Goal: Find specific page/section: Find specific page/section

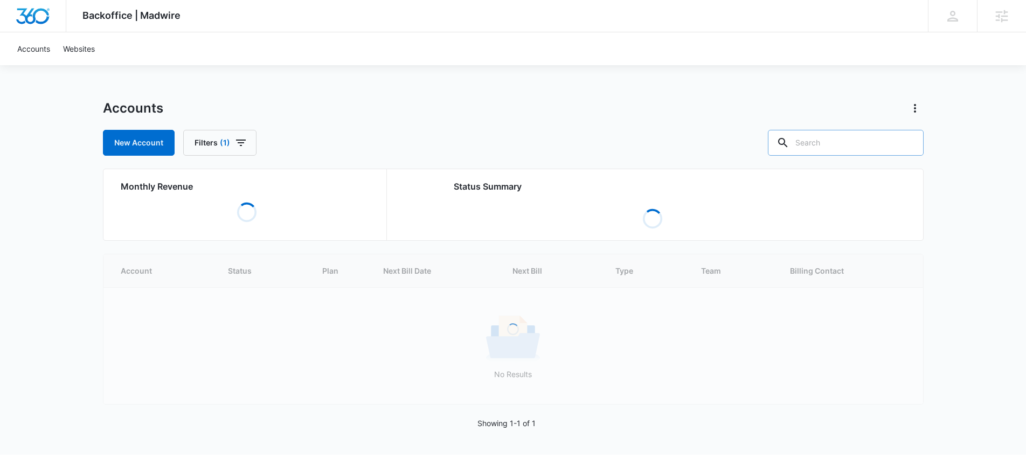
click at [847, 148] on input "text" at bounding box center [846, 143] width 156 height 26
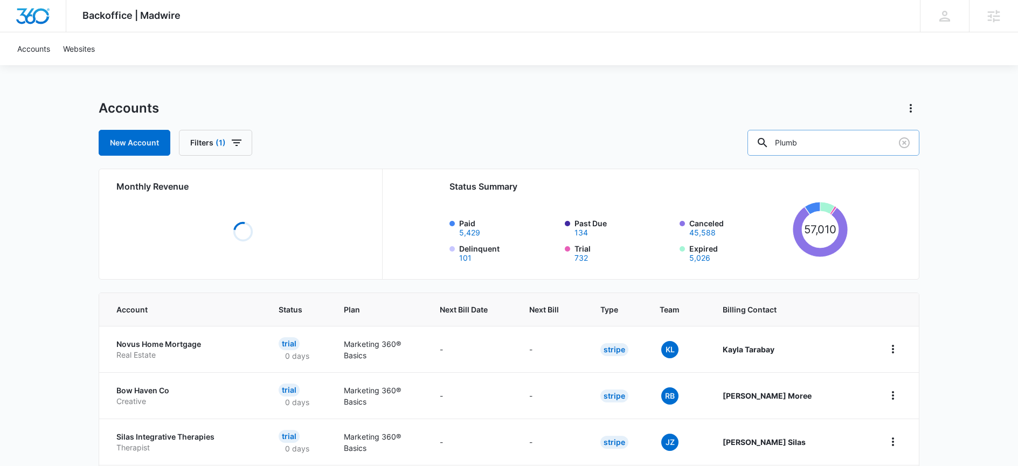
type input "Plumb"
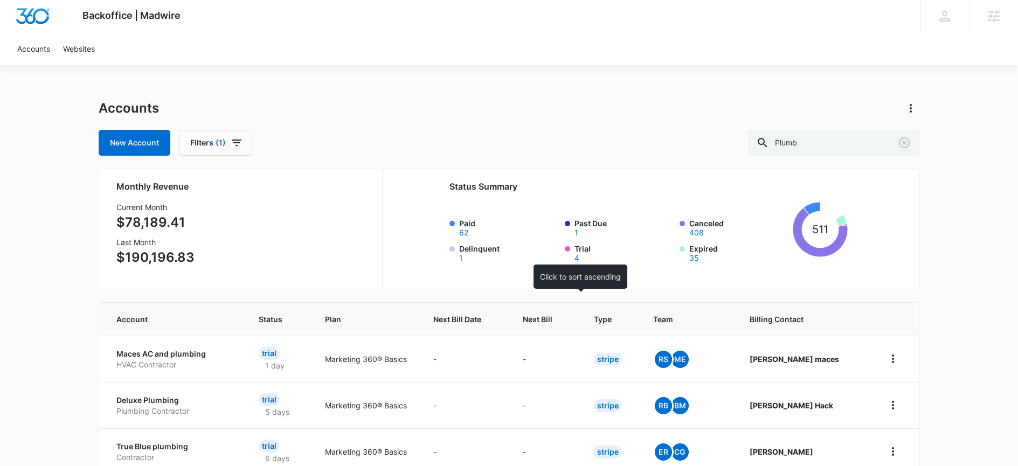
click at [555, 308] on th "Next Bill" at bounding box center [545, 319] width 71 height 33
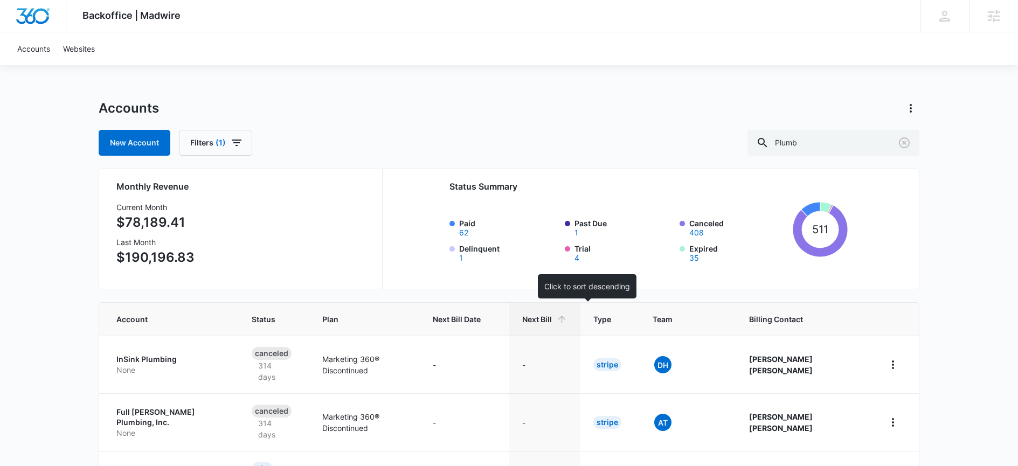
drag, startPoint x: 569, startPoint y: 308, endPoint x: 575, endPoint y: 312, distance: 6.6
click at [575, 312] on th "Next Bill" at bounding box center [544, 319] width 71 height 33
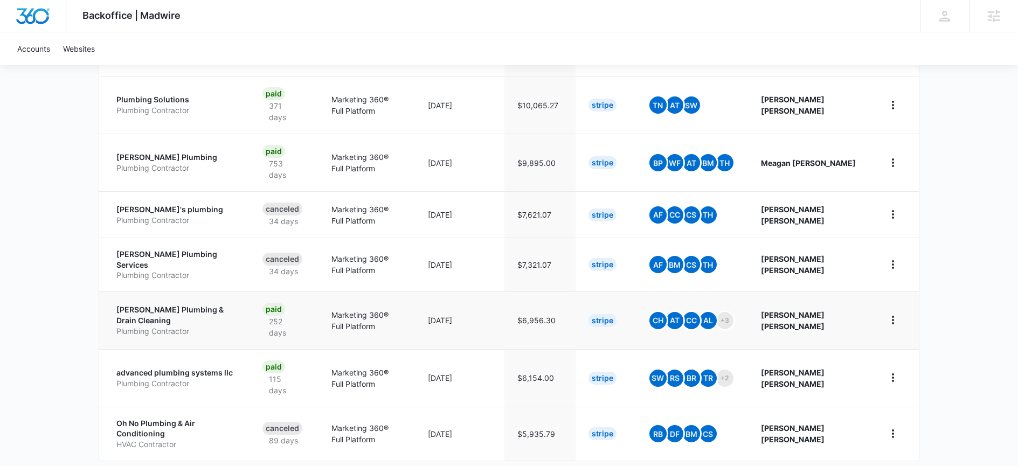
scroll to position [423, 0]
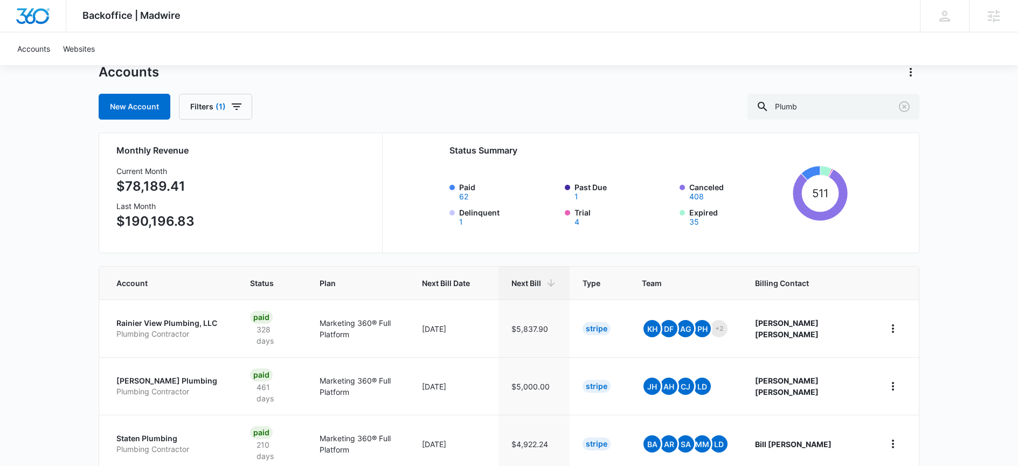
scroll to position [47, 0]
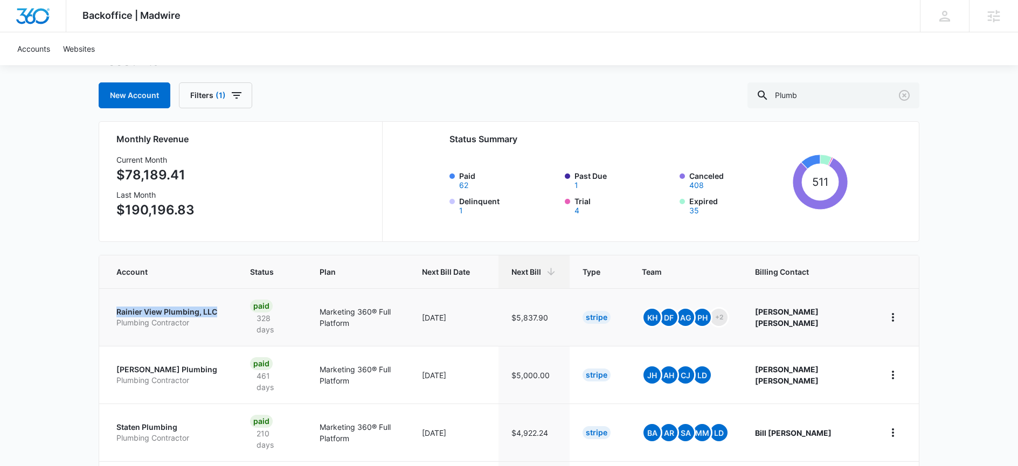
drag, startPoint x: 109, startPoint y: 309, endPoint x: 224, endPoint y: 310, distance: 114.8
click at [224, 310] on td "Rainier View Plumbing, LLC Plumbing Contractor" at bounding box center [168, 317] width 138 height 58
copy p "Rainier View Plumbing, LLC"
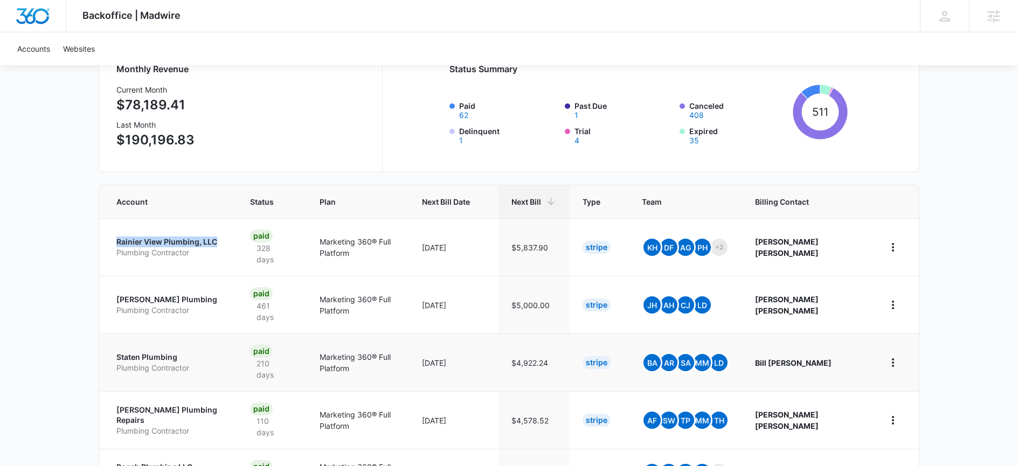
scroll to position [125, 0]
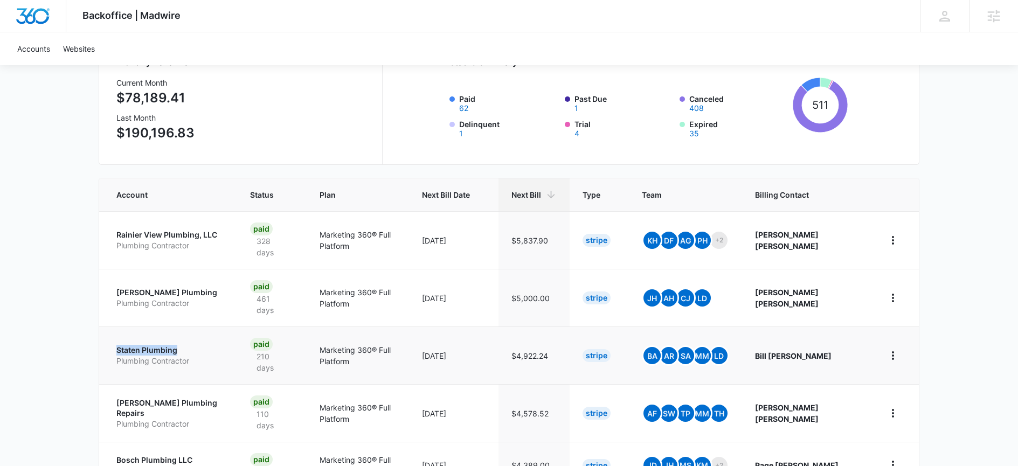
drag, startPoint x: 114, startPoint y: 332, endPoint x: 177, endPoint y: 337, distance: 63.3
click at [177, 337] on td "Staten Plumbing Plumbing Contractor" at bounding box center [168, 356] width 138 height 58
copy p "Staten Plumbing"
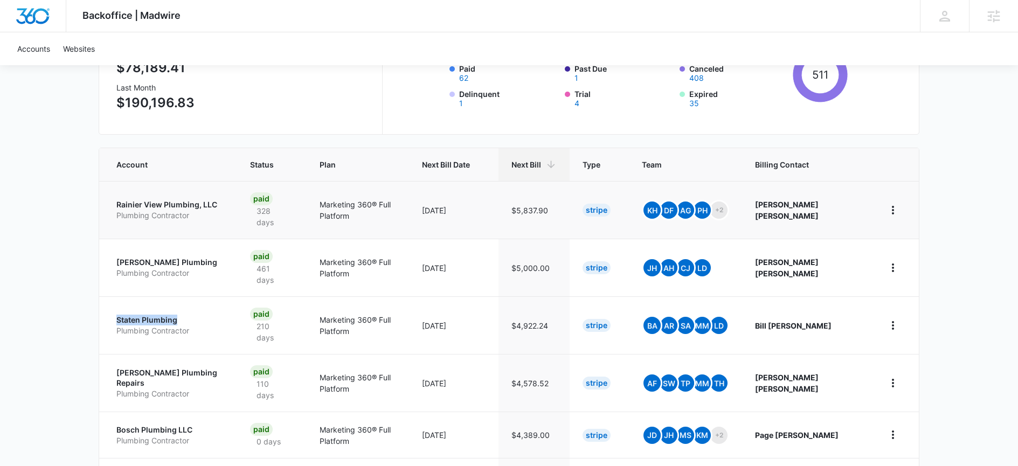
scroll to position [205, 0]
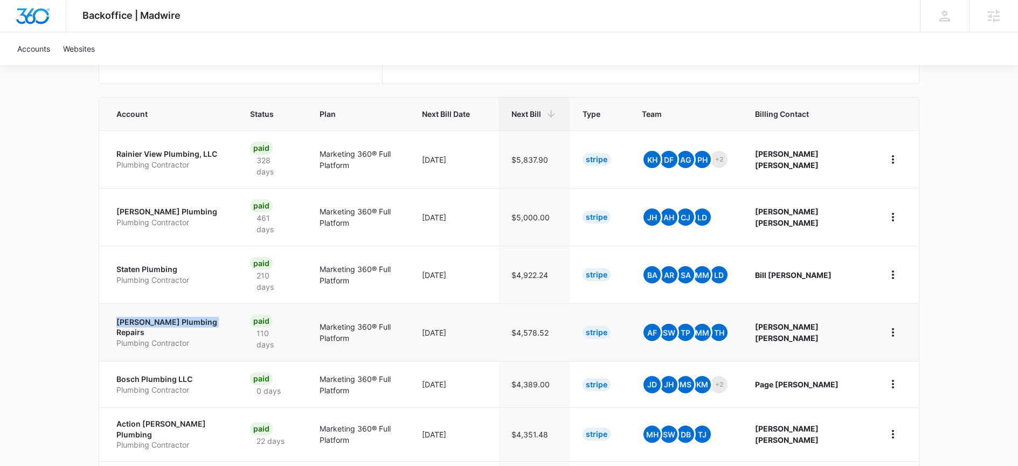
drag, startPoint x: 107, startPoint y: 296, endPoint x: 215, endPoint y: 298, distance: 107.3
click at [215, 303] on td "Beck's Plumbing Repairs Plumbing Contractor" at bounding box center [168, 332] width 138 height 58
copy p "Beck's Plumbing Repairs"
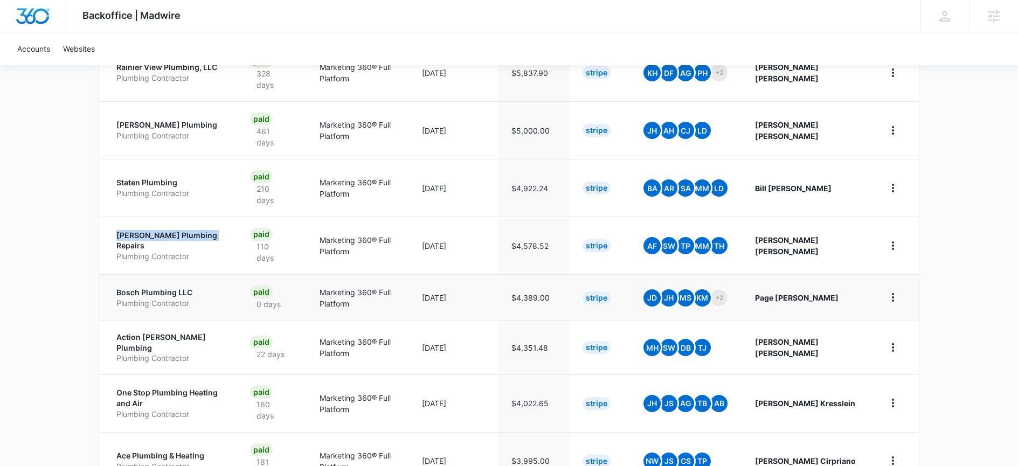
scroll to position [294, 0]
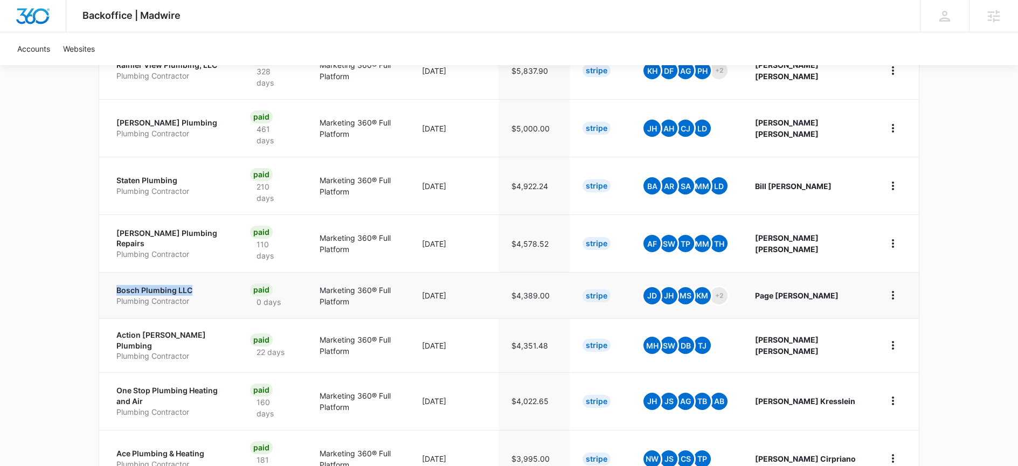
drag, startPoint x: 115, startPoint y: 256, endPoint x: 211, endPoint y: 260, distance: 96.0
click at [211, 272] on td "Bosch Plumbing LLC Plumbing Contractor" at bounding box center [168, 295] width 138 height 46
copy p "Bosch Plumbing LLC"
drag, startPoint x: 112, startPoint y: 305, endPoint x: 232, endPoint y: 304, distance: 120.2
click at [232, 319] on td "Action Jackson Plumbing Plumbing Contractor" at bounding box center [168, 346] width 138 height 54
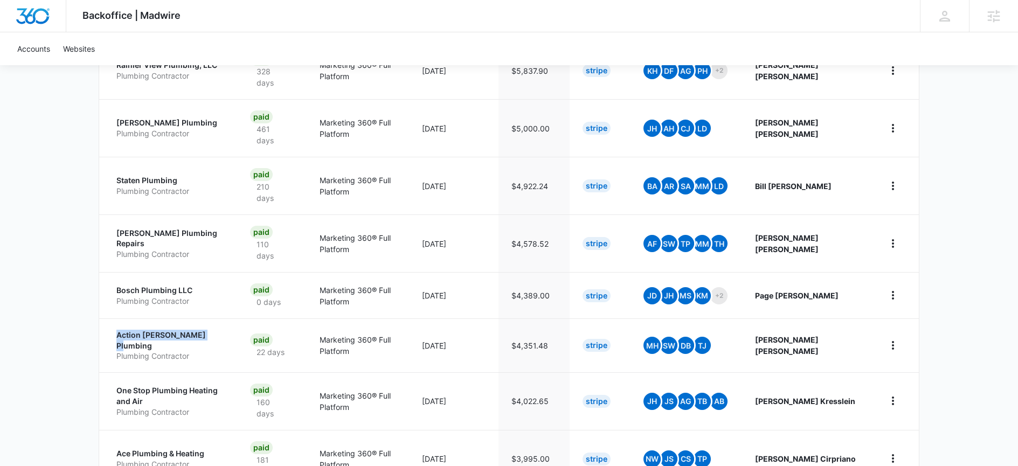
copy p "Action Jackson Plumbing"
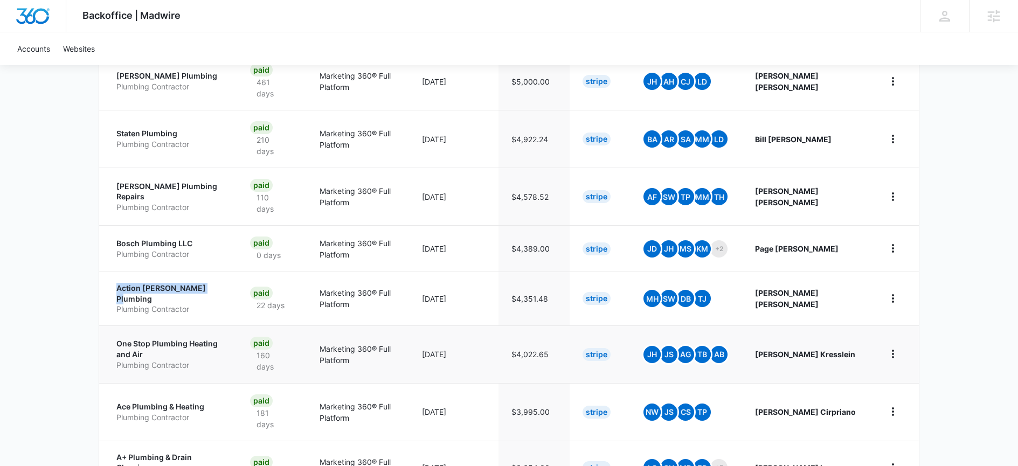
scroll to position [347, 0]
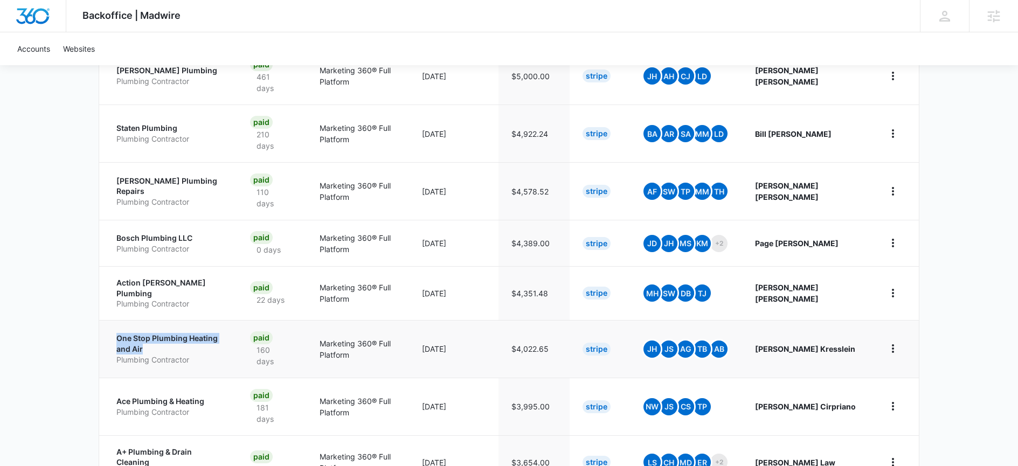
drag, startPoint x: 113, startPoint y: 291, endPoint x: 161, endPoint y: 305, distance: 50.0
click at [161, 320] on td "One Stop Plumbing Heating and Air Plumbing Contractor" at bounding box center [168, 349] width 138 height 58
copy p "One Stop Plumbing Heating and Air"
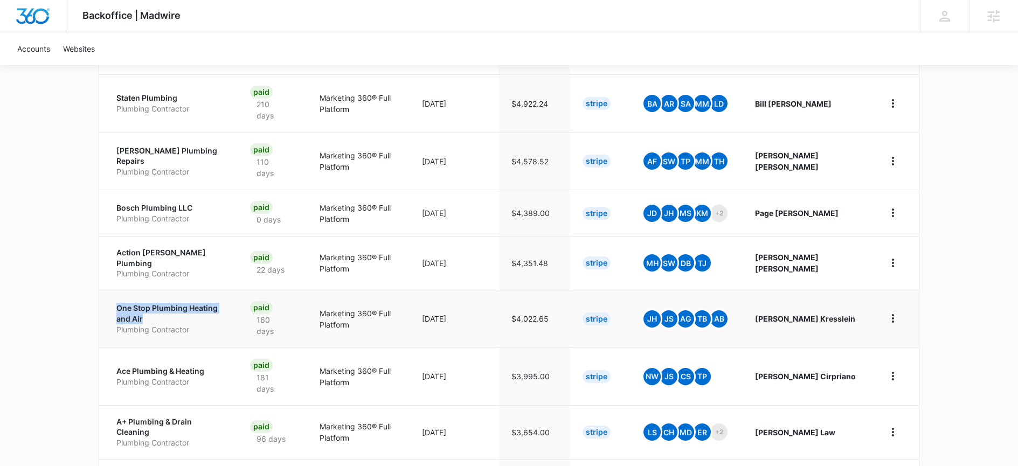
scroll to position [412, 0]
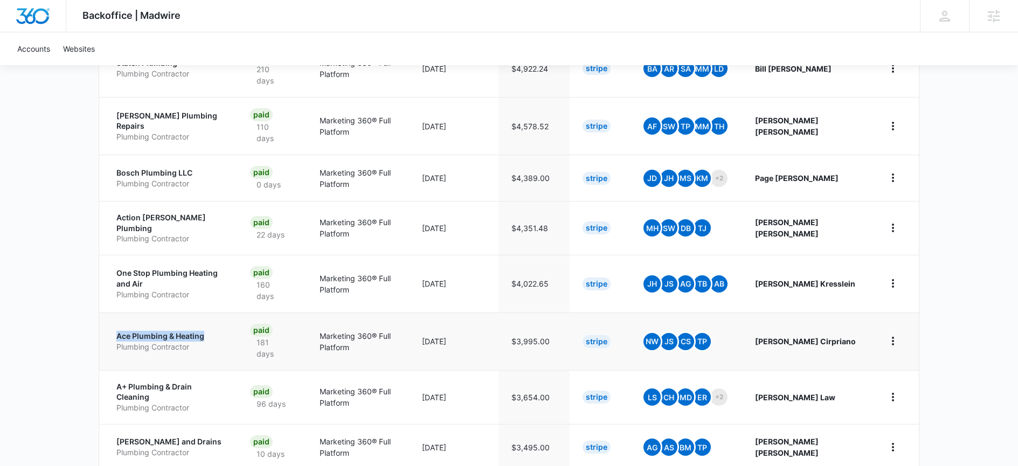
drag, startPoint x: 105, startPoint y: 282, endPoint x: 207, endPoint y: 286, distance: 102.0
click at [207, 313] on td "Ace Plumbing & Heating Plumbing Contractor" at bounding box center [168, 342] width 138 height 58
copy p "Ace Plumbing & Heating"
drag, startPoint x: 112, startPoint y: 328, endPoint x: 248, endPoint y: 332, distance: 137.0
click at [237, 370] on td "A+ Plumbing & Drain Cleaning Plumbing Contractor" at bounding box center [168, 397] width 138 height 54
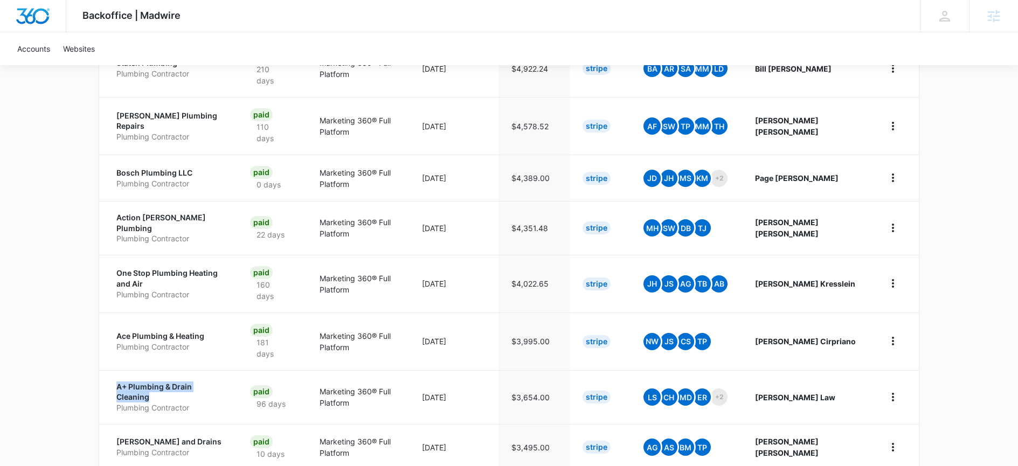
copy p "A+ Plumbing & Drain Cleaning"
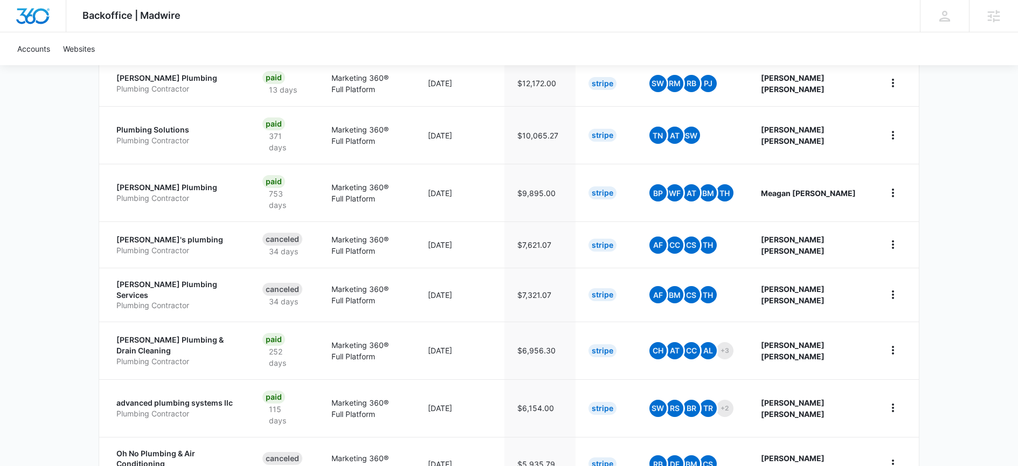
scroll to position [423, 0]
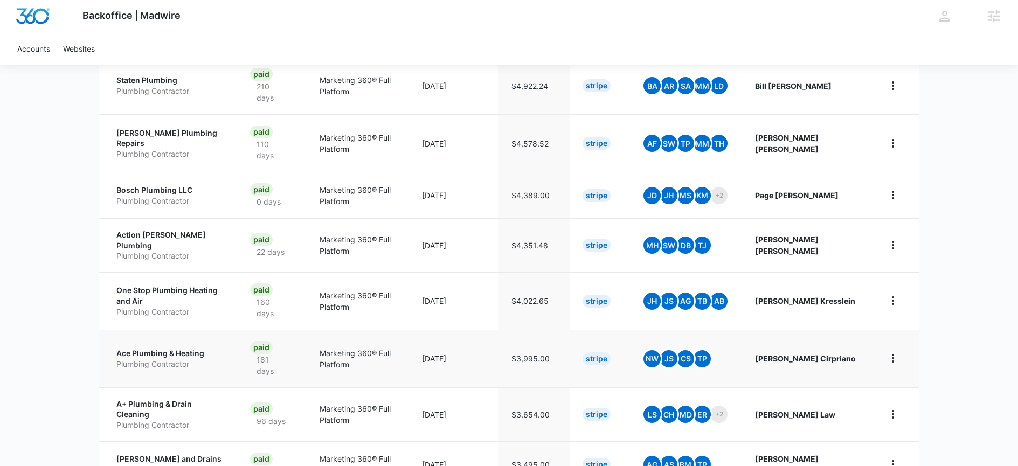
scroll to position [412, 0]
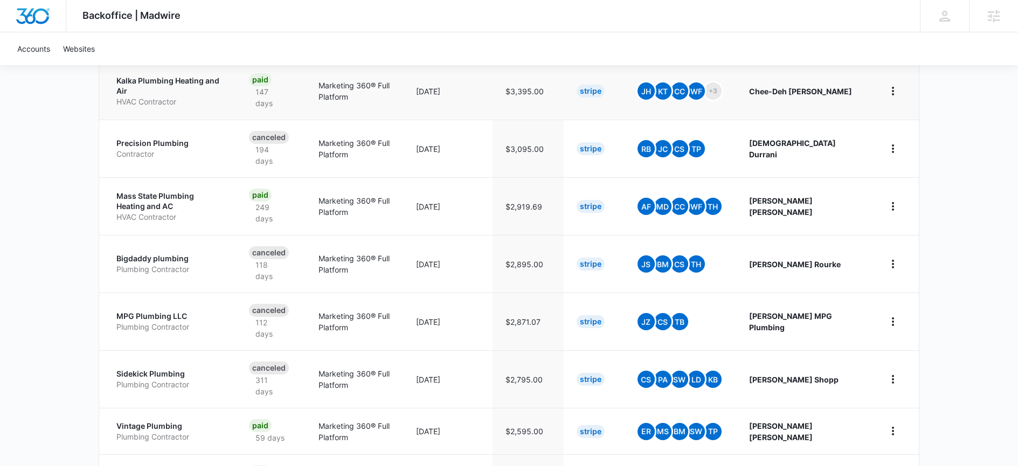
scroll to position [282, 0]
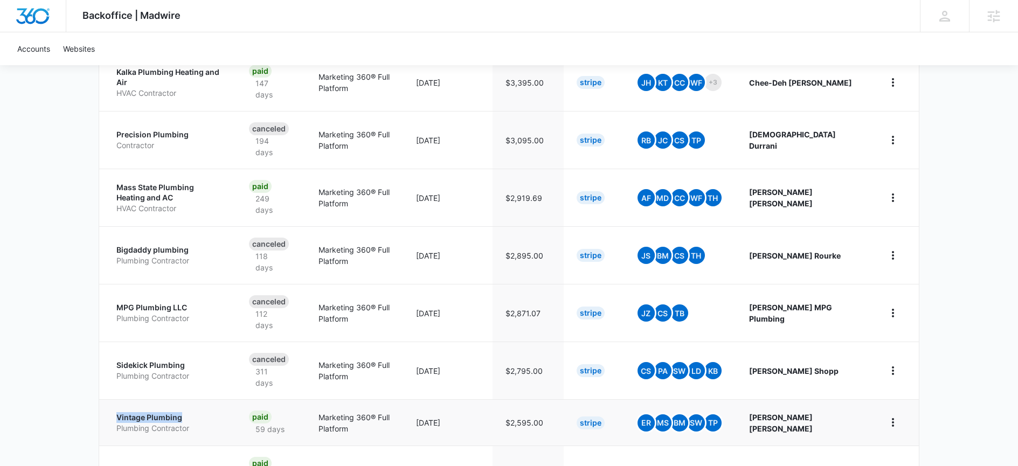
drag, startPoint x: 114, startPoint y: 369, endPoint x: 196, endPoint y: 374, distance: 82.1
click at [196, 399] on td "Vintage Plumbing Plumbing Contractor" at bounding box center [167, 422] width 137 height 46
copy p "Vintage Plumbing"
